Goal: Information Seeking & Learning: Stay updated

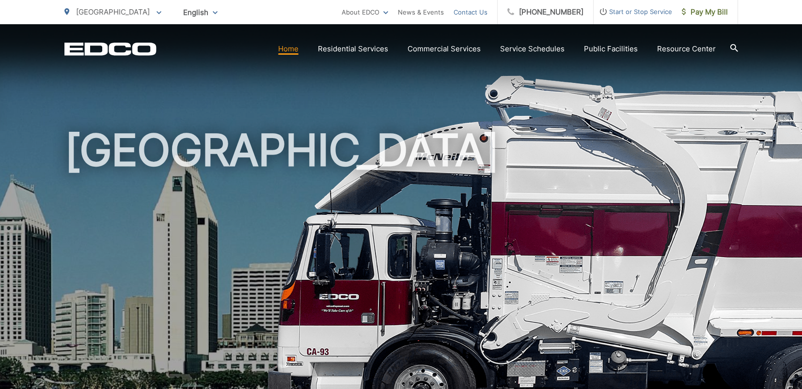
click at [476, 13] on link "Contact Us" at bounding box center [471, 12] width 34 height 12
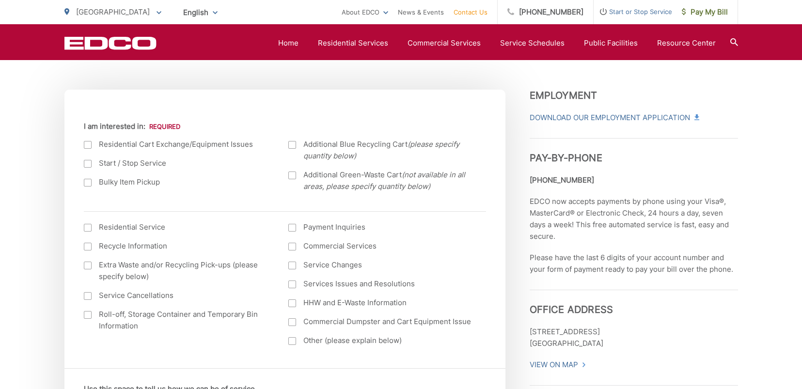
scroll to position [291, 0]
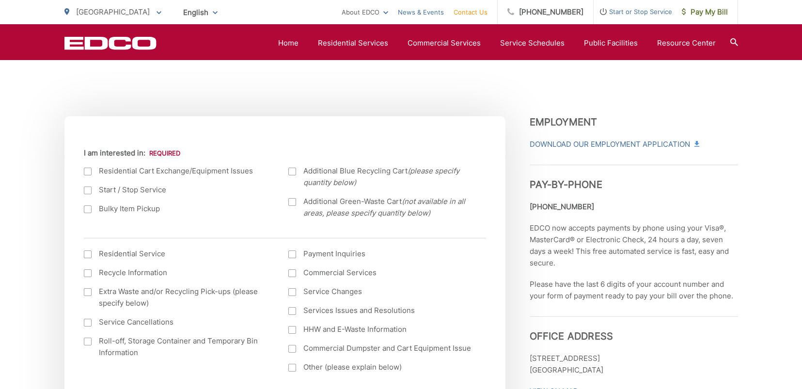
click at [427, 13] on link "News & Events" at bounding box center [421, 12] width 46 height 12
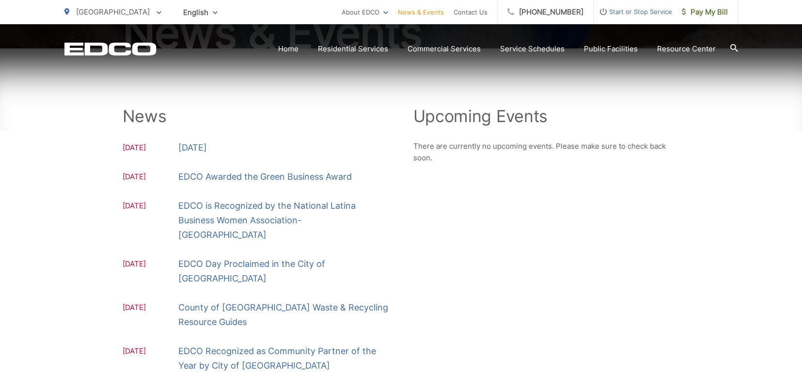
scroll to position [161, 0]
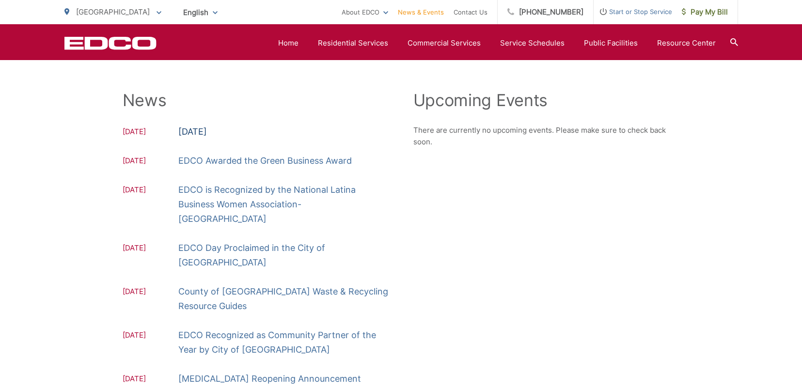
click at [205, 132] on link "[DATE]" at bounding box center [192, 132] width 29 height 15
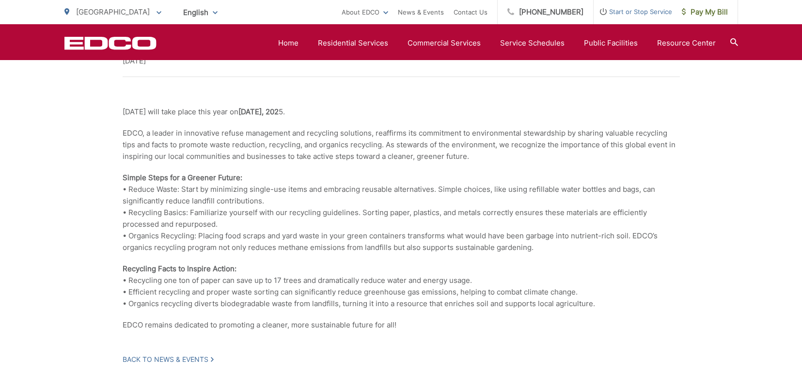
scroll to position [227, 0]
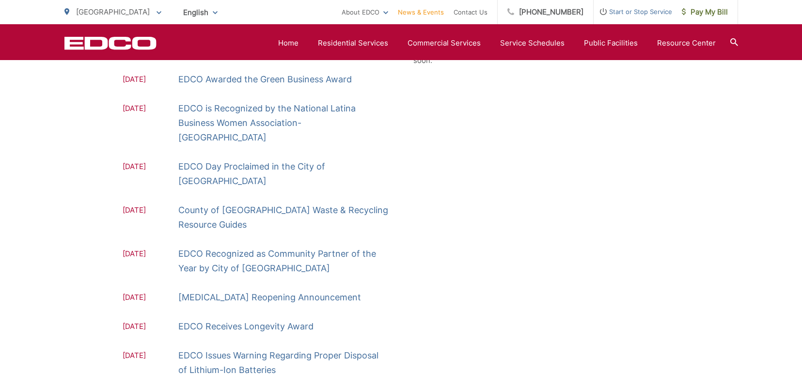
scroll to position [210, 0]
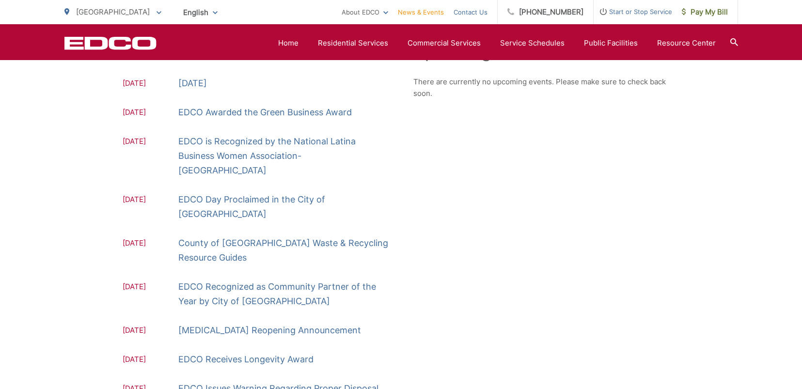
click at [488, 12] on link "Contact Us" at bounding box center [471, 12] width 34 height 12
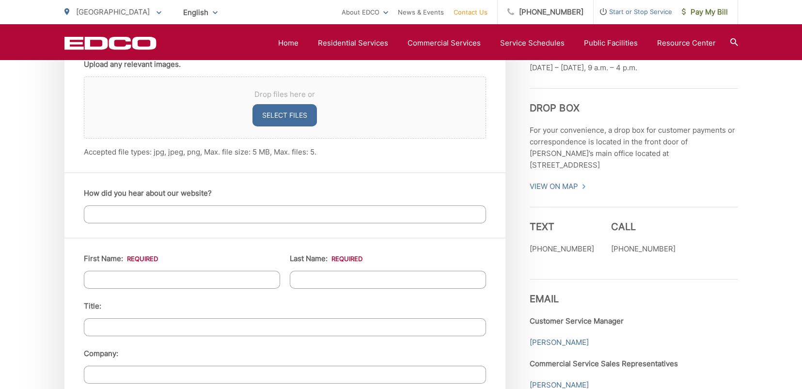
scroll to position [711, 0]
